Goal: Task Accomplishment & Management: Complete application form

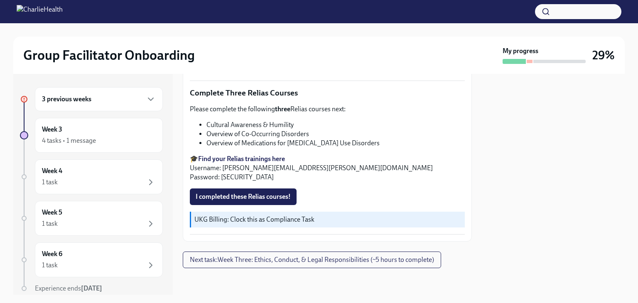
scroll to position [929, 0]
click at [269, 201] on span "I completed these Relias courses!" at bounding box center [243, 197] width 95 height 8
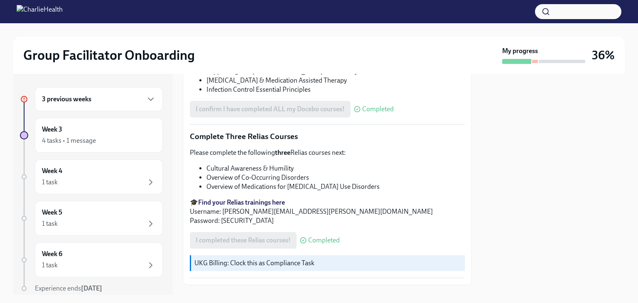
scroll to position [680, 0]
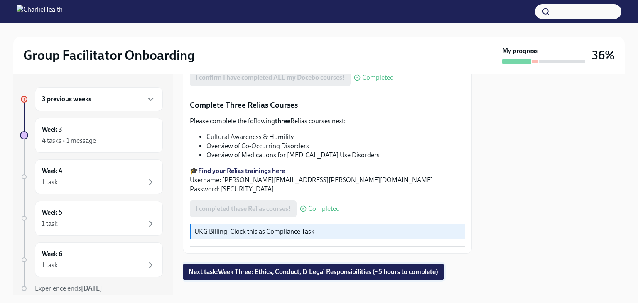
click at [323, 268] on span "Next task : Week Three: Ethics, Conduct, & Legal Responsibilities (~5 hours to …" at bounding box center [314, 272] width 250 height 8
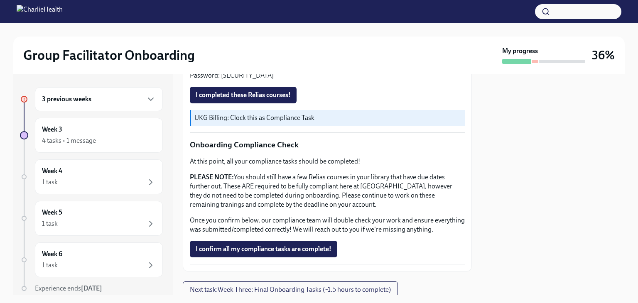
scroll to position [490, 0]
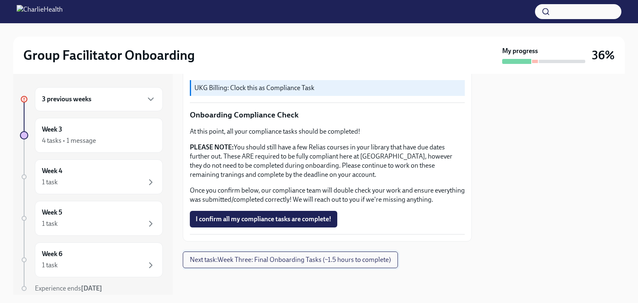
click at [297, 261] on span "Next task : Week Three: Final Onboarding Tasks (~1.5 hours to complete)" at bounding box center [290, 260] width 201 height 8
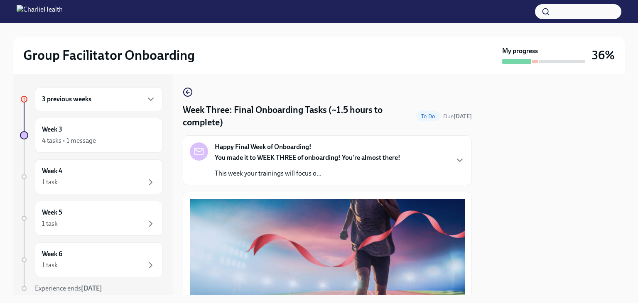
click at [127, 95] on div "3 previous weeks" at bounding box center [99, 99] width 114 height 10
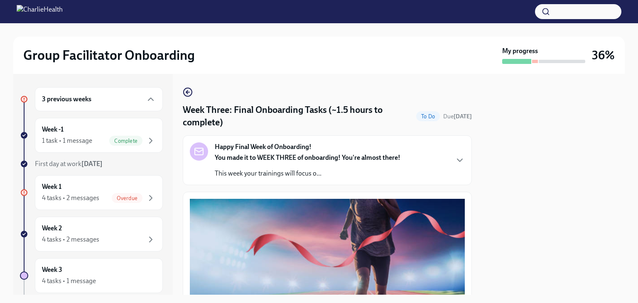
click at [99, 96] on div "3 previous weeks" at bounding box center [99, 99] width 114 height 10
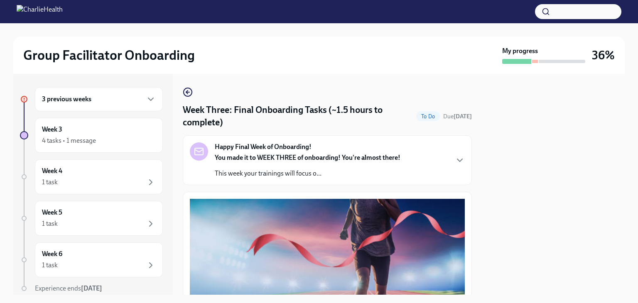
click at [99, 96] on div "3 previous weeks" at bounding box center [99, 99] width 114 height 10
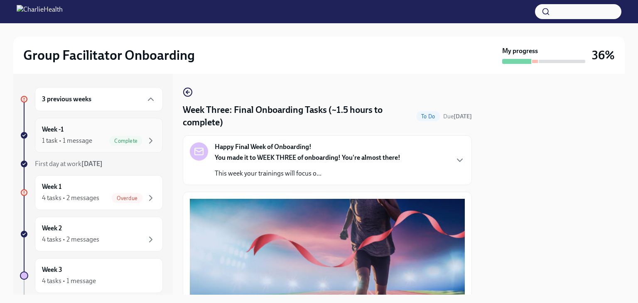
click at [80, 131] on div "Week -1 1 task • 1 message Complete" at bounding box center [99, 135] width 114 height 21
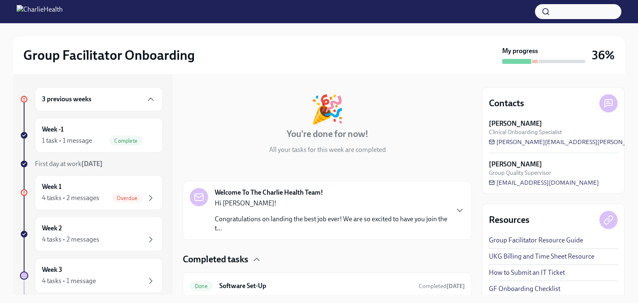
scroll to position [61, 0]
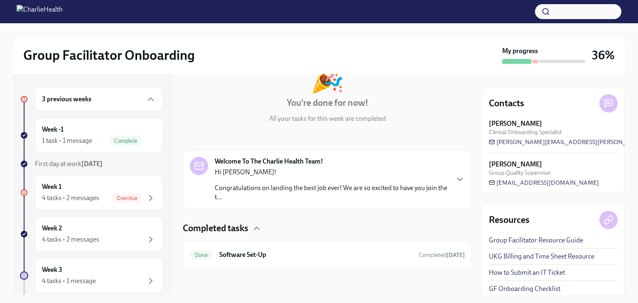
click at [69, 165] on span "First day at work [DATE]" at bounding box center [69, 164] width 68 height 8
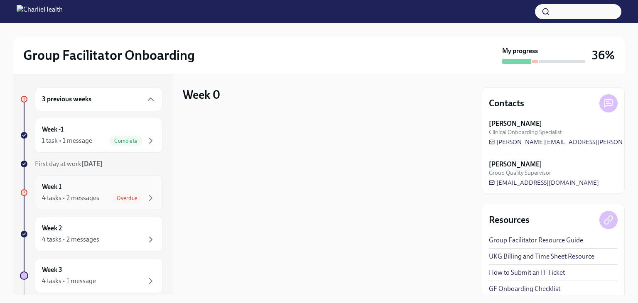
click at [78, 183] on div "Week 1 4 tasks • 2 messages Overdue" at bounding box center [99, 192] width 114 height 21
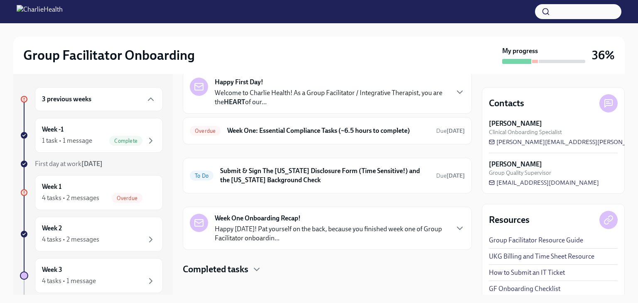
scroll to position [48, 0]
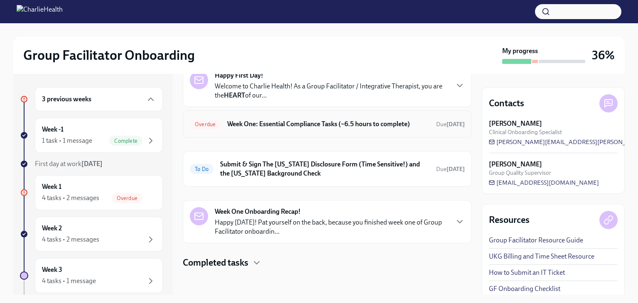
click at [392, 128] on div "Overdue Week One: Essential Compliance Tasks (~6.5 hours to complete) Due [DATE]" at bounding box center [327, 124] width 275 height 13
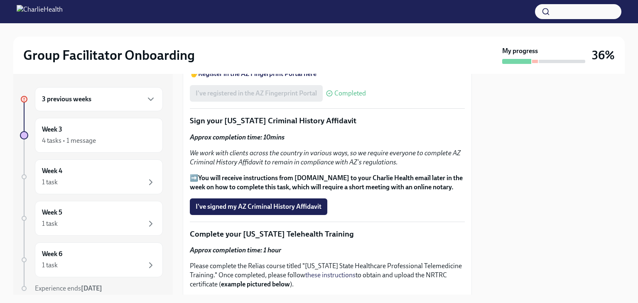
scroll to position [1026, 0]
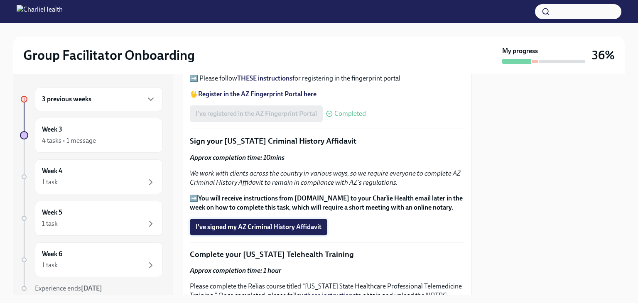
click at [251, 223] on span "I've signed my AZ Criminal History Affidavit" at bounding box center [259, 227] width 126 height 8
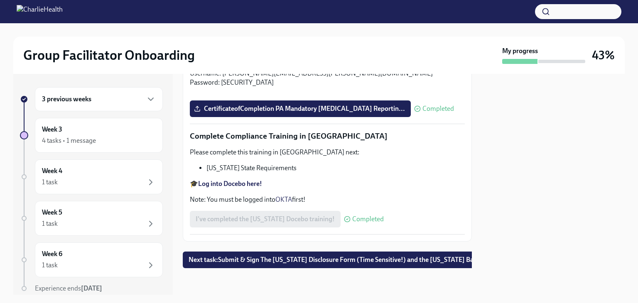
scroll to position [1842, 0]
click at [358, 257] on span "Next task : Submit & Sign The [US_STATE] Disclosure Form (Time Sensitive!) and …" at bounding box center [354, 260] width 331 height 8
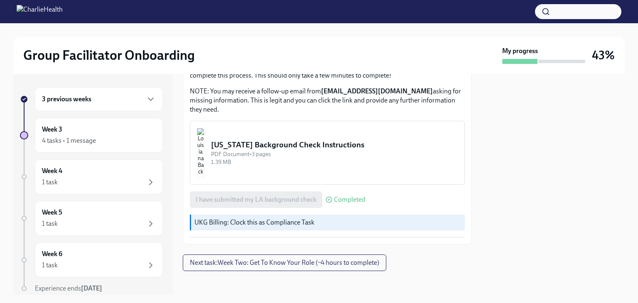
scroll to position [317, 0]
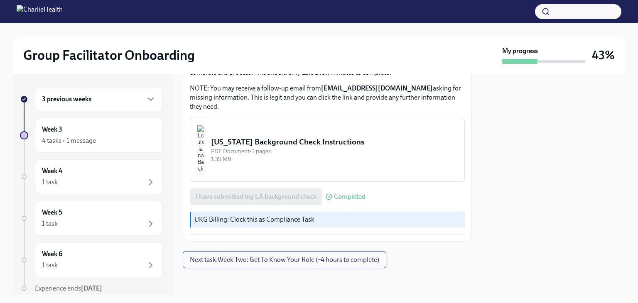
click at [269, 262] on span "Next task : Week Two: Get To Know Your Role (~4 hours to complete)" at bounding box center [284, 260] width 189 height 8
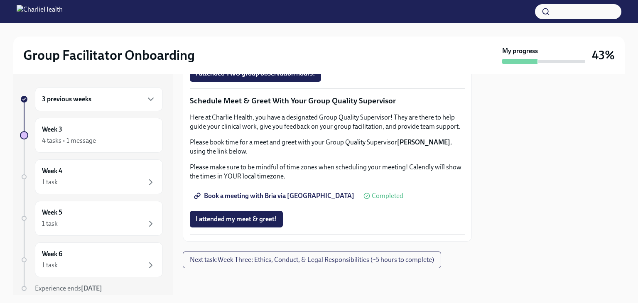
scroll to position [830, 0]
click at [257, 258] on span "Next task : Week Three: Ethics, Conduct, & Legal Responsibilities (~5 hours to …" at bounding box center [312, 260] width 244 height 8
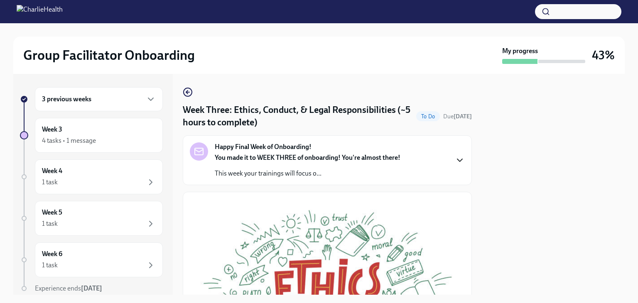
click at [457, 160] on icon "button" at bounding box center [459, 160] width 5 height 2
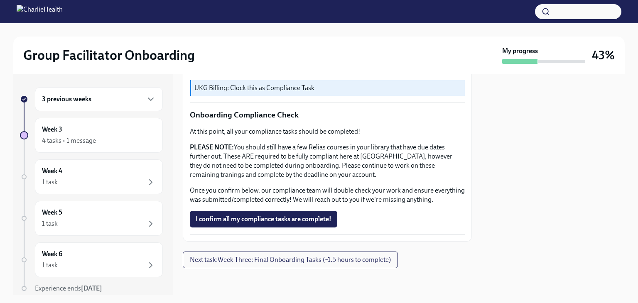
scroll to position [815, 0]
